Goal: Register for event/course

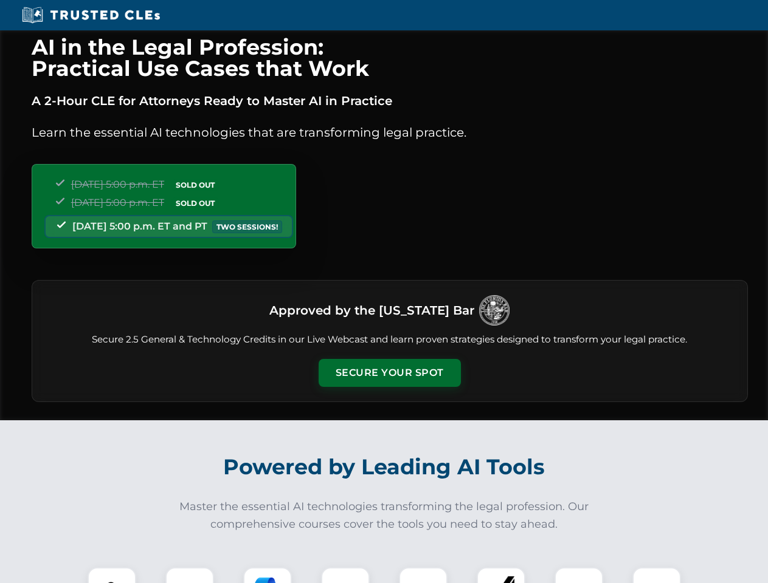
click at [389, 373] on button "Secure Your Spot" at bounding box center [389, 373] width 142 height 28
click at [112, 575] on img at bounding box center [111, 591] width 35 height 35
click at [190, 575] on div at bounding box center [189, 592] width 49 height 49
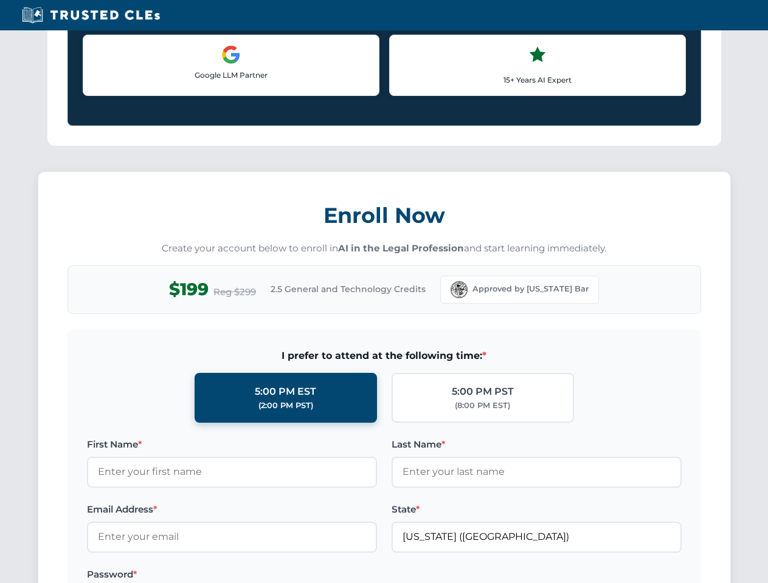
click at [345, 575] on label "Password *" at bounding box center [232, 575] width 290 height 15
